Goal: Task Accomplishment & Management: Use online tool/utility

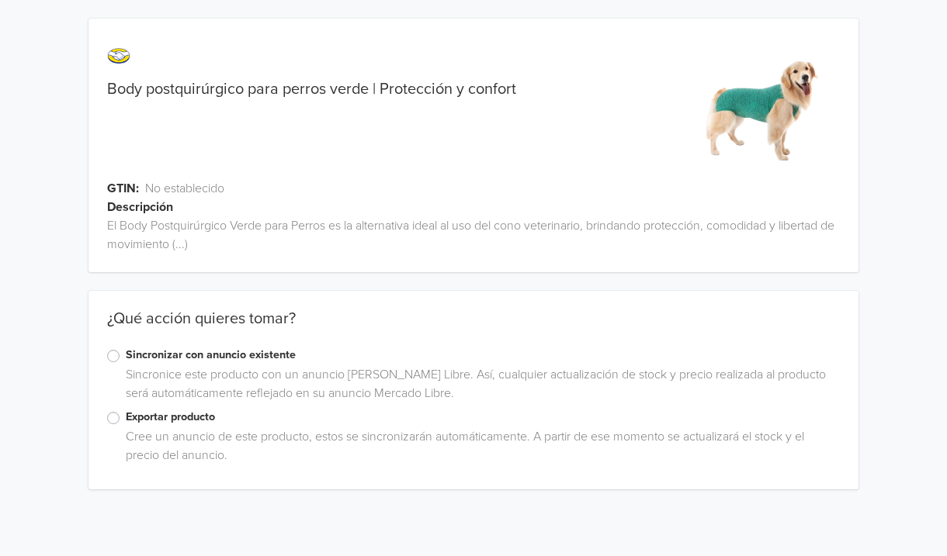
click at [192, 418] on label "Exportar producto" at bounding box center [483, 417] width 714 height 17
click at [0, 0] on input "Exportar producto" at bounding box center [0, 0] width 0 height 0
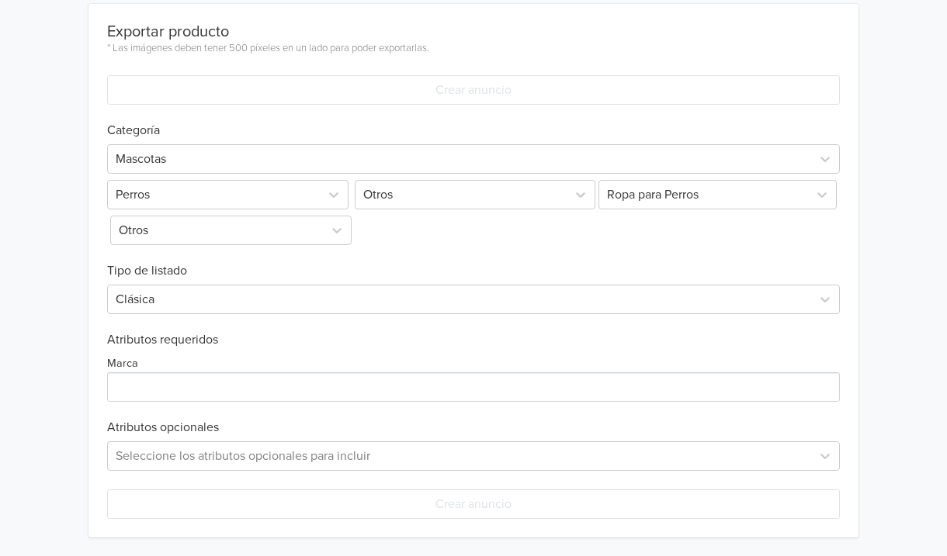
scroll to position [504, 0]
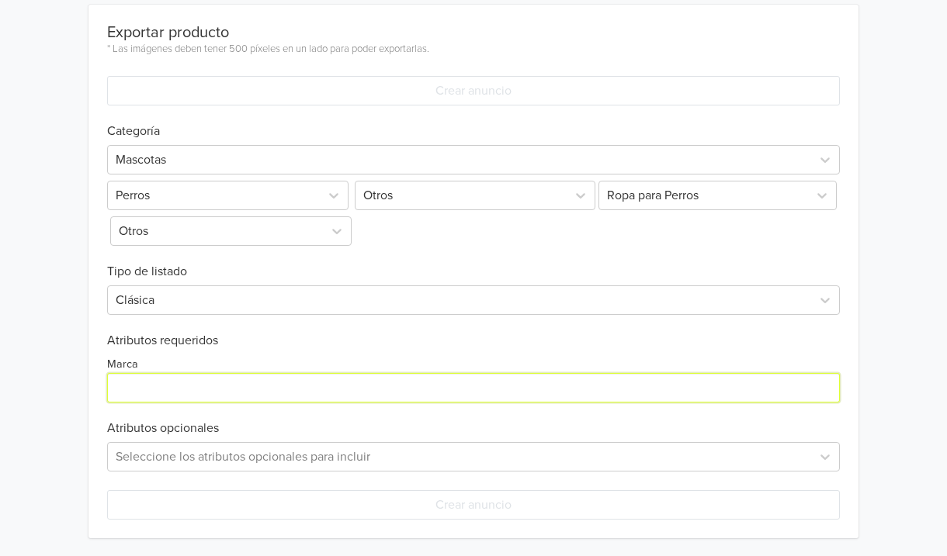
click at [205, 389] on input "Marca" at bounding box center [473, 387] width 732 height 29
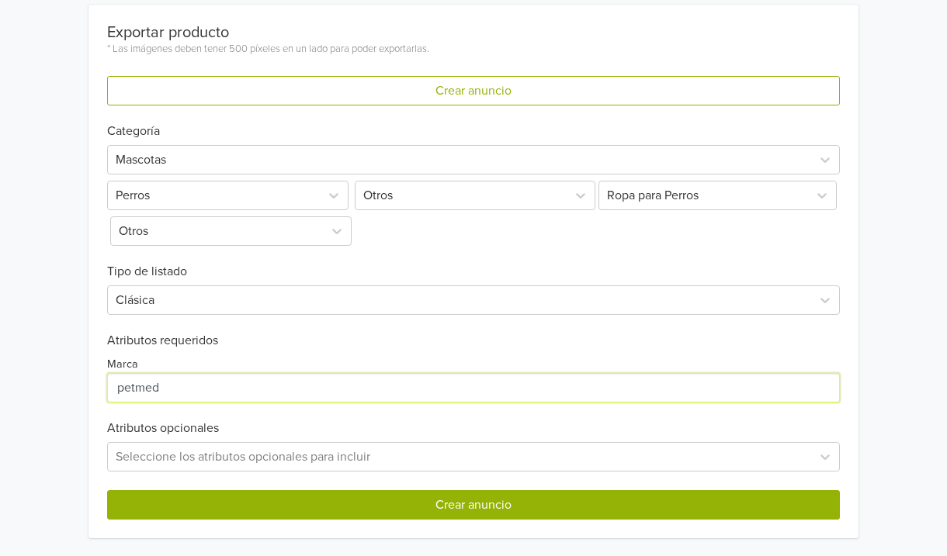
type input "petmed"
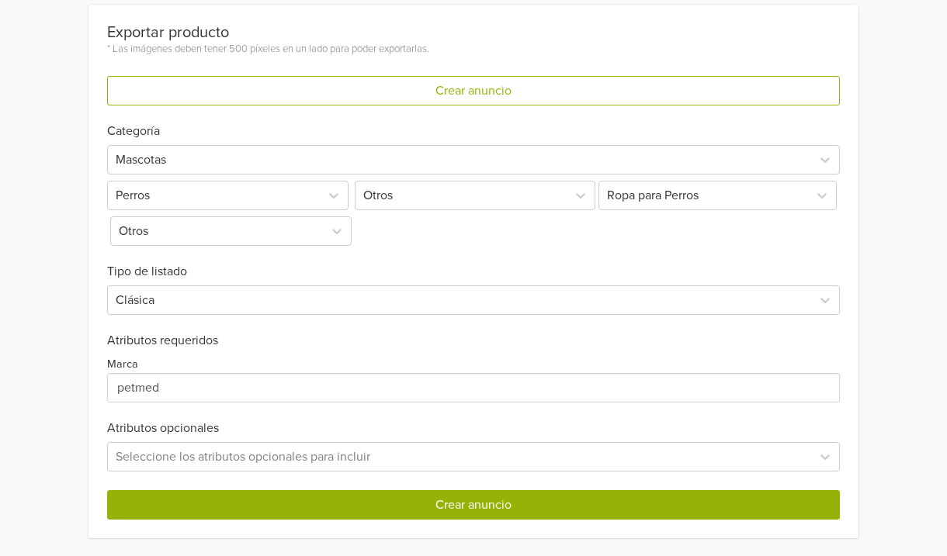
click at [295, 501] on button "Crear anuncio" at bounding box center [473, 504] width 732 height 29
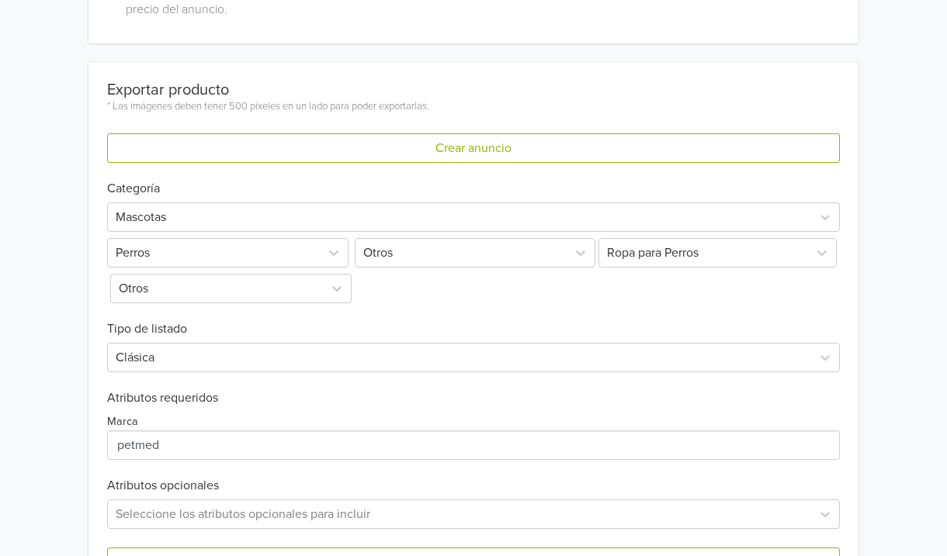
scroll to position [0, 0]
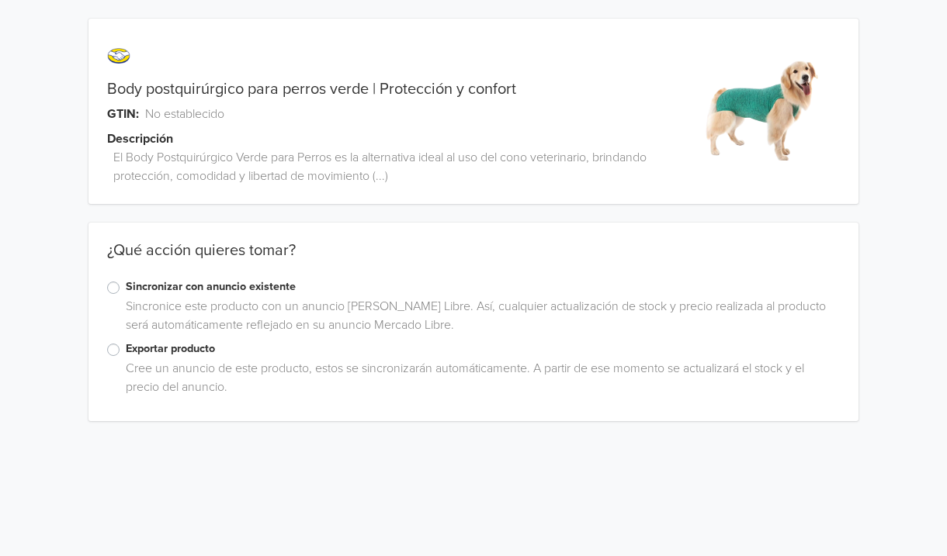
click at [209, 346] on label "Exportar producto" at bounding box center [483, 349] width 714 height 17
click at [0, 0] on input "Exportar producto" at bounding box center [0, 0] width 0 height 0
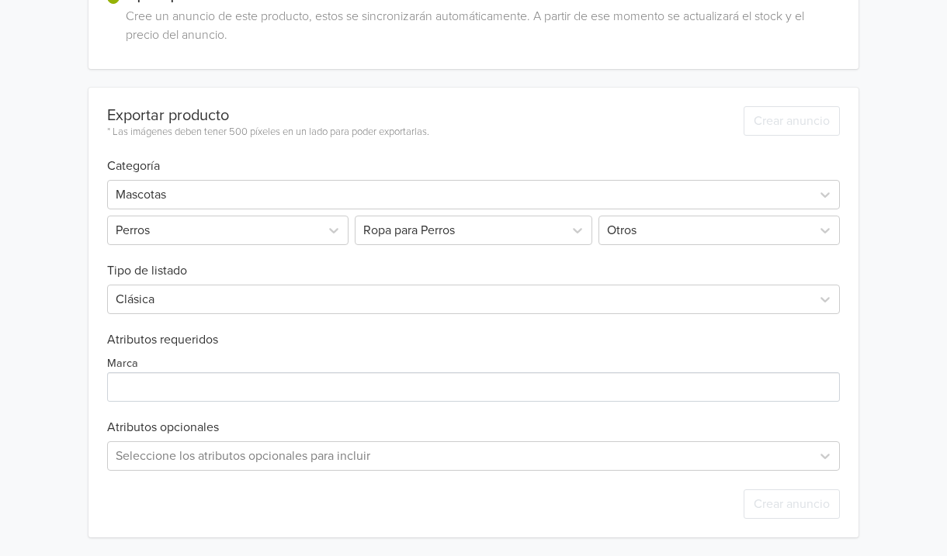
scroll to position [351, 0]
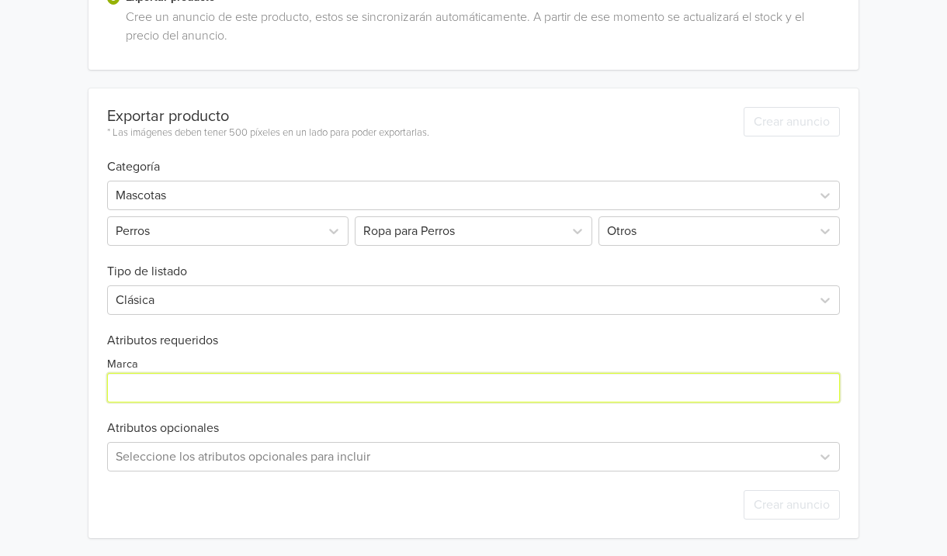
click at [200, 382] on input "Marca" at bounding box center [473, 387] width 732 height 29
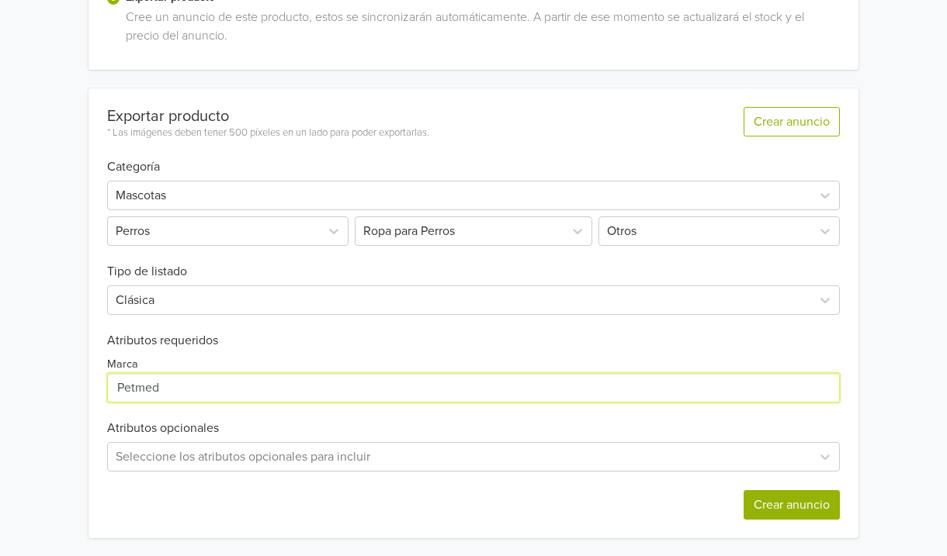
type input "Petmed"
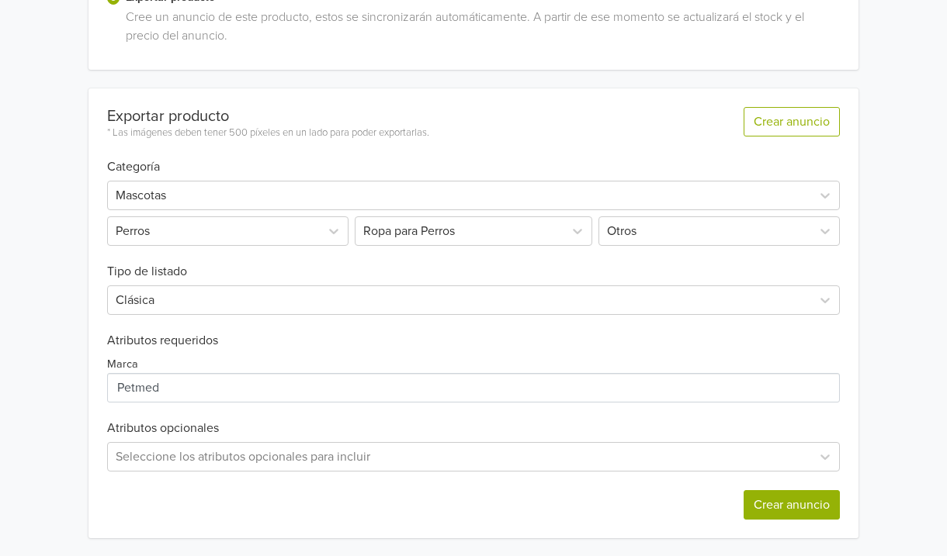
click at [787, 498] on button "Crear anuncio" at bounding box center [791, 504] width 96 height 29
